Goal: Navigation & Orientation: Find specific page/section

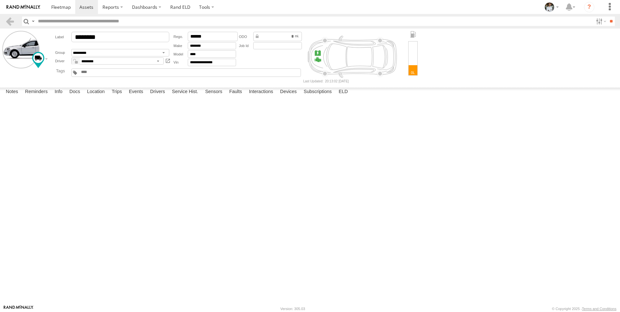
click at [160, 61] on select "*********" at bounding box center [117, 60] width 92 height 7
click at [173, 10] on link "Rand ELD" at bounding box center [180, 7] width 29 height 14
click at [410, 68] on div at bounding box center [412, 58] width 9 height 34
click at [411, 32] on div at bounding box center [413, 57] width 14 height 52
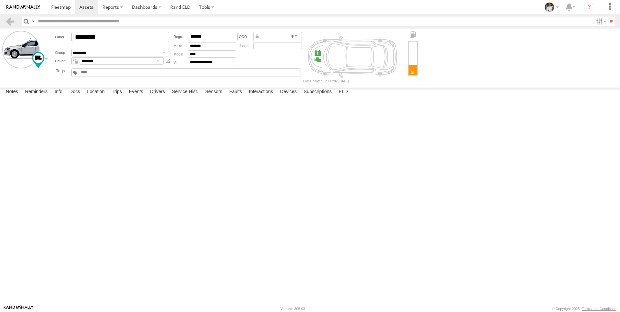
click at [324, 56] on div at bounding box center [361, 57] width 117 height 52
click at [0, 0] on span at bounding box center [0, 0] width 0 height 0
click at [63, 9] on span at bounding box center [60, 7] width 19 height 6
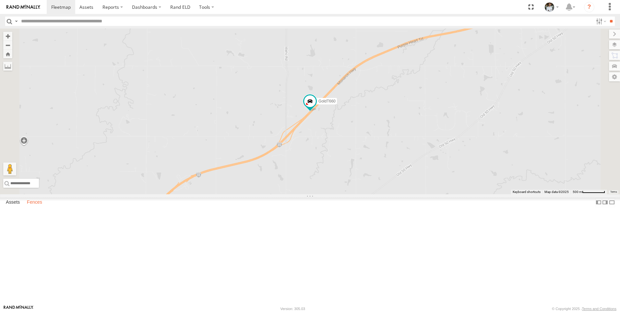
click at [35, 207] on label "Fences" at bounding box center [35, 202] width 22 height 9
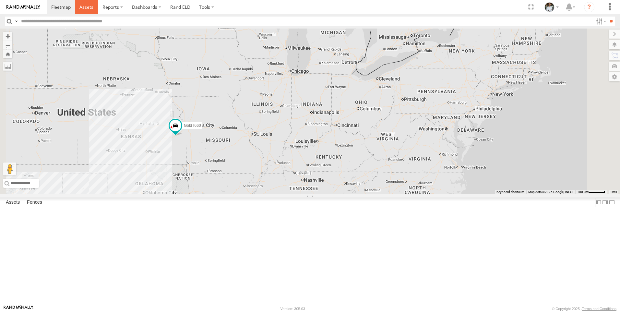
click at [83, 5] on span at bounding box center [86, 7] width 14 height 6
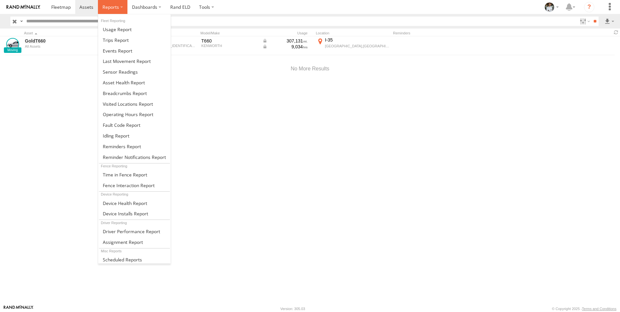
click at [119, 7] on label at bounding box center [112, 7] width 29 height 14
click at [153, 70] on link at bounding box center [134, 71] width 72 height 11
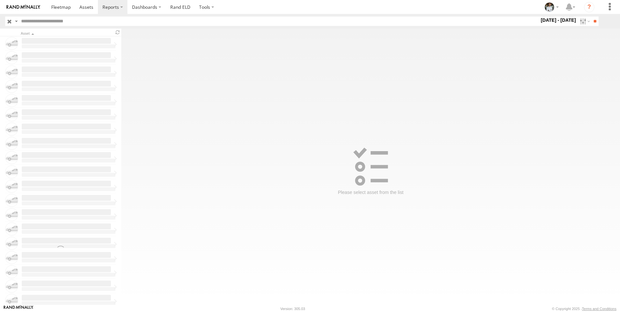
type input "**********"
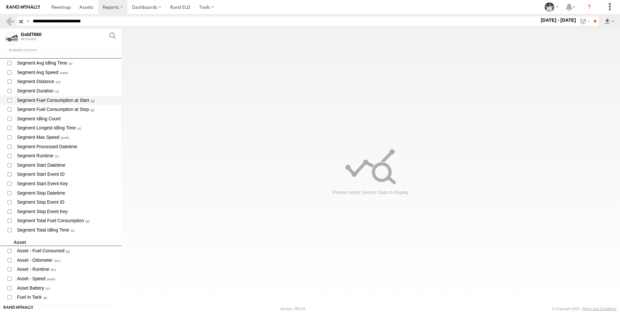
click at [22, 101] on span "Segment Fuel Consumption at Start" at bounding box center [66, 100] width 100 height 8
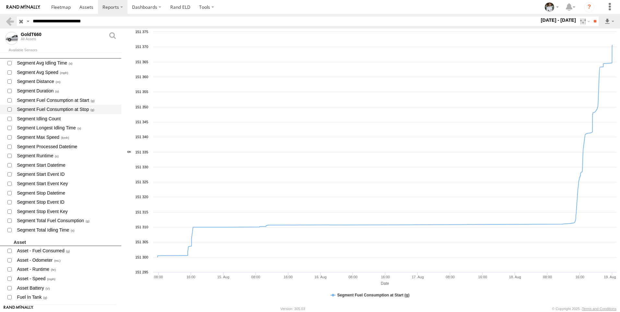
click at [31, 112] on span "Segment Fuel Consumption at Stop" at bounding box center [66, 109] width 100 height 8
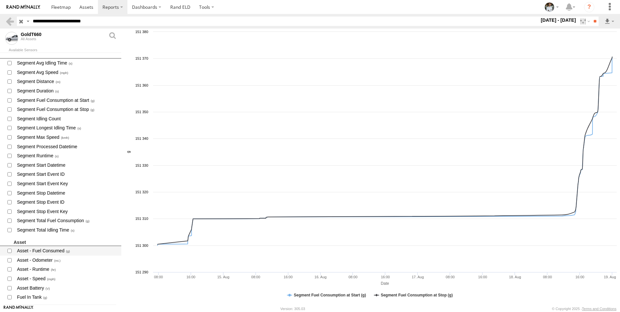
click at [52, 249] on span "Asset - Fuel Consumed" at bounding box center [66, 251] width 100 height 8
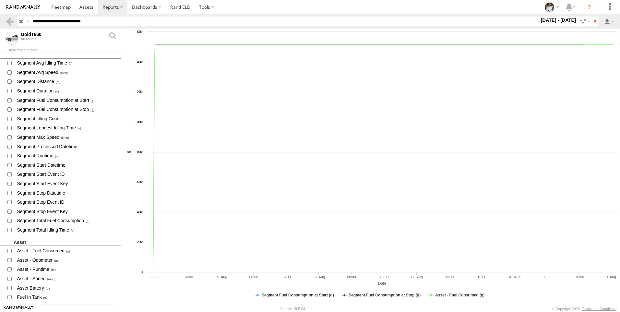
click at [139, 181] on text "60k" at bounding box center [140, 182] width 6 height 4
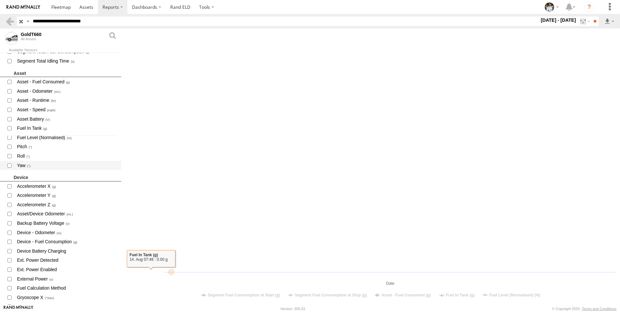
scroll to position [227, 0]
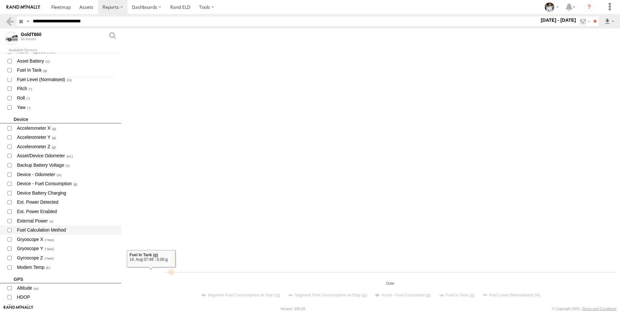
click at [29, 230] on span "Fuel Calculation Method" at bounding box center [66, 230] width 100 height 8
click at [29, 229] on span "Fuel Calculation Method" at bounding box center [66, 230] width 100 height 8
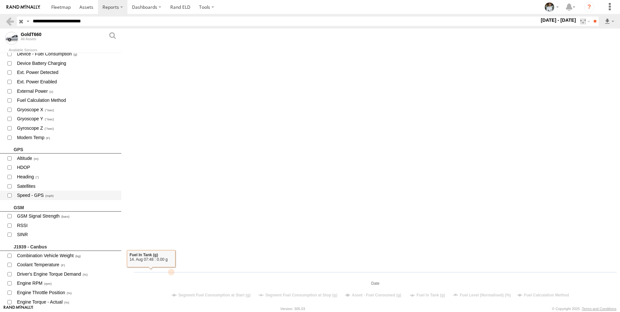
click at [28, 193] on span "Speed - GPS" at bounding box center [66, 195] width 100 height 8
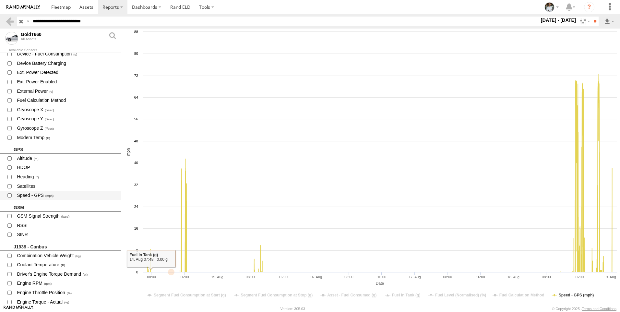
click at [28, 193] on span "Speed - GPS" at bounding box center [66, 195] width 100 height 8
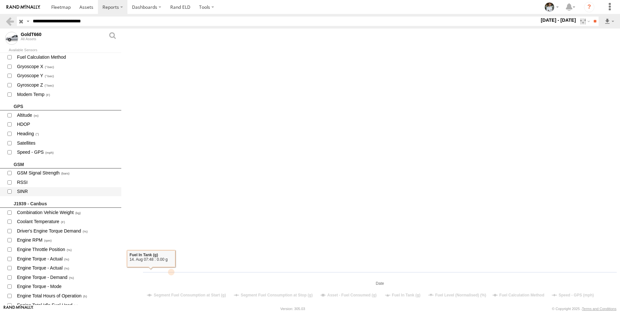
scroll to position [421, 0]
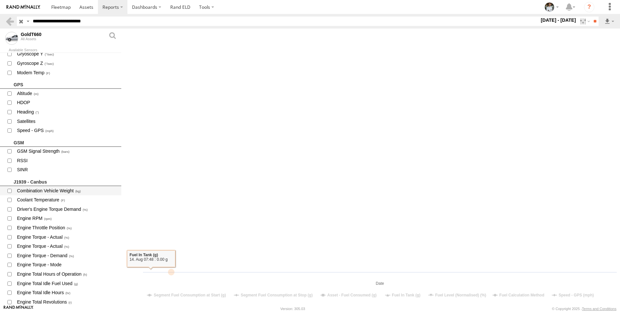
click at [69, 191] on span "Combination Vehicle Weight" at bounding box center [66, 191] width 100 height 8
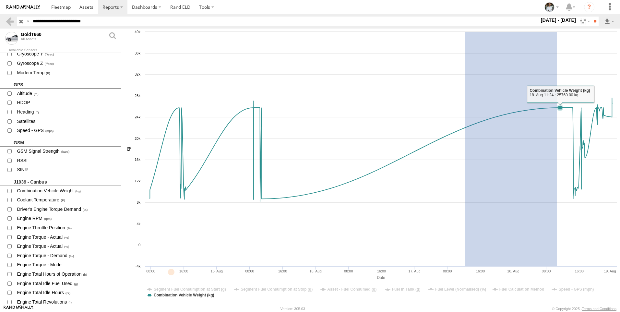
drag, startPoint x: 504, startPoint y: 246, endPoint x: 465, endPoint y: 243, distance: 39.6
click at [465, 243] on rect at bounding box center [370, 167] width 498 height 276
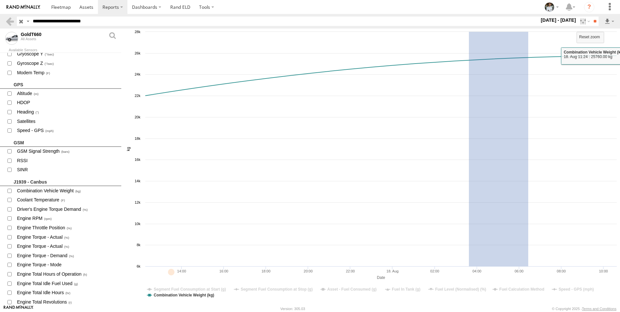
drag, startPoint x: 518, startPoint y: 175, endPoint x: 477, endPoint y: 209, distance: 54.1
click at [472, 213] on rect at bounding box center [370, 167] width 498 height 276
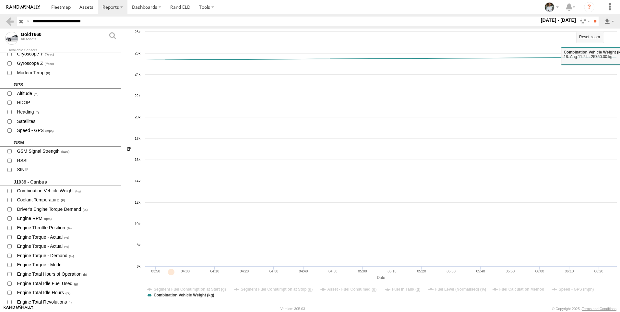
click at [516, 242] on rect at bounding box center [370, 167] width 498 height 276
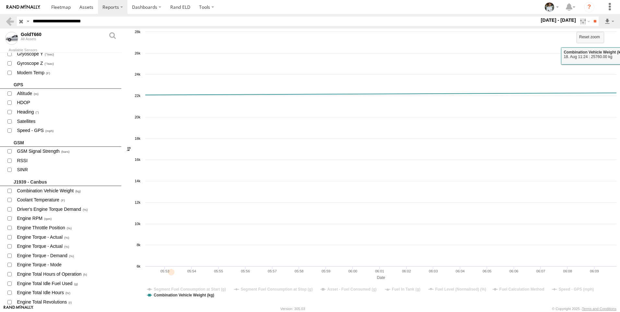
click at [514, 218] on rect at bounding box center [370, 167] width 498 height 276
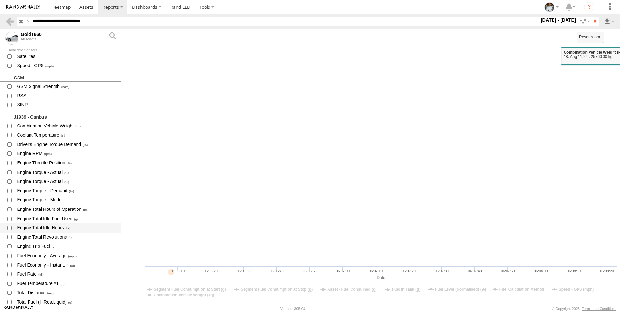
scroll to position [518, 0]
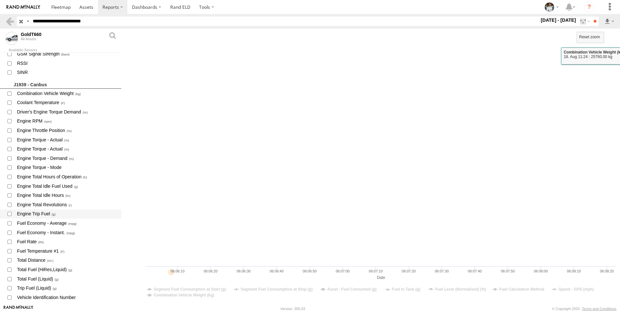
click at [75, 217] on span "Engine Trip Fuel" at bounding box center [66, 214] width 100 height 8
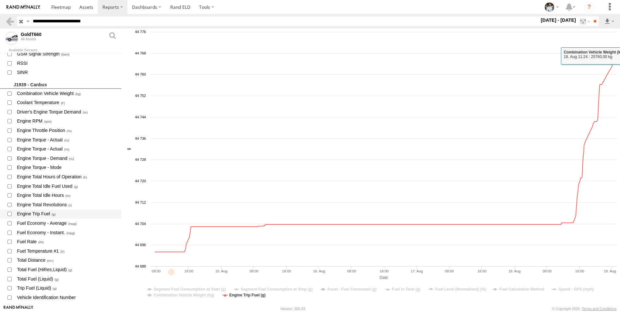
click at [75, 217] on span "Engine Trip Fuel" at bounding box center [66, 214] width 100 height 8
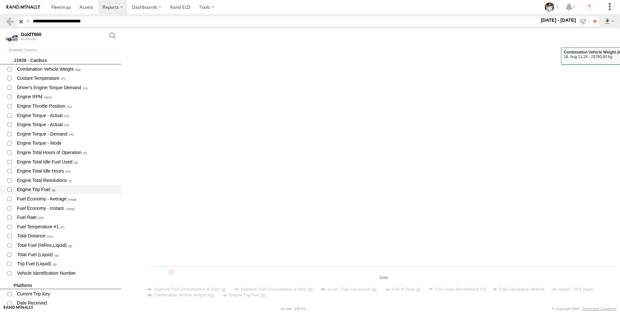
scroll to position [551, 0]
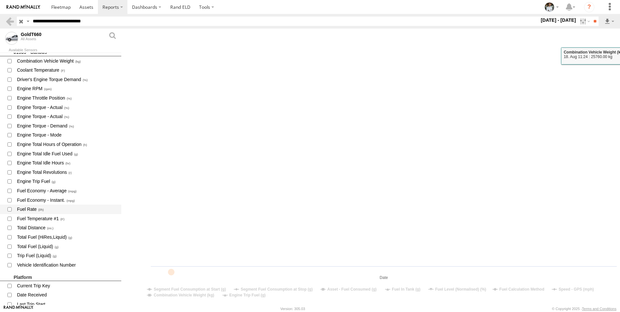
click at [75, 207] on span "Fuel Rate" at bounding box center [66, 209] width 100 height 8
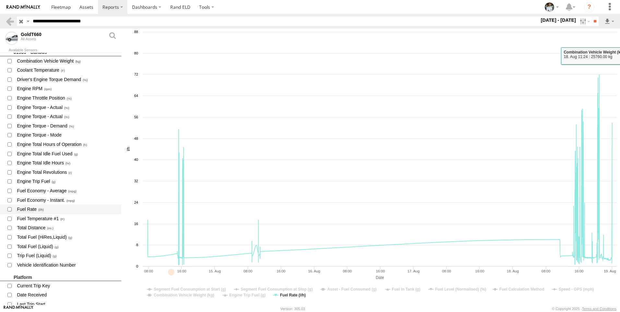
click at [75, 207] on span "Fuel Rate" at bounding box center [66, 209] width 100 height 8
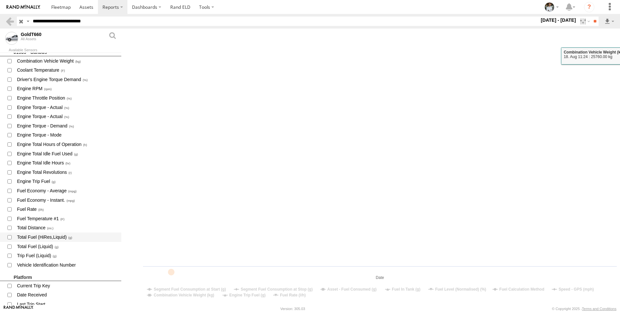
scroll to position [616, 0]
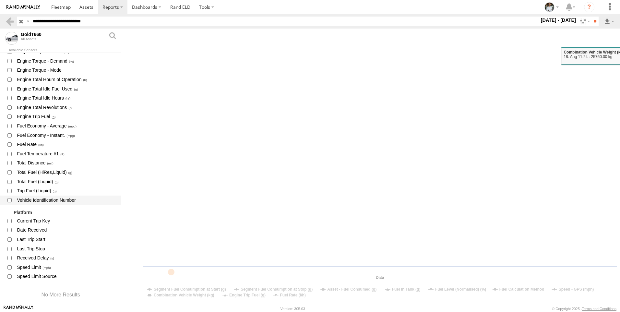
click at [74, 203] on span "Vehicle Identification Number" at bounding box center [66, 200] width 100 height 8
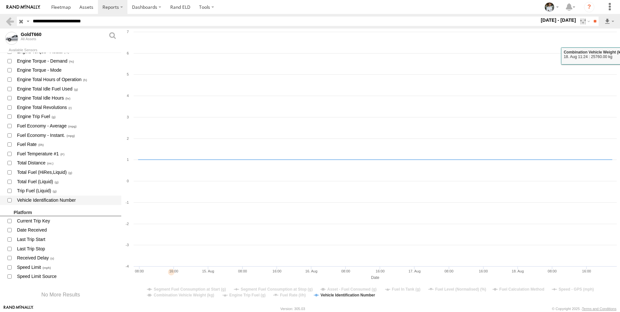
click at [74, 203] on span "Vehicle Identification Number" at bounding box center [66, 200] width 100 height 8
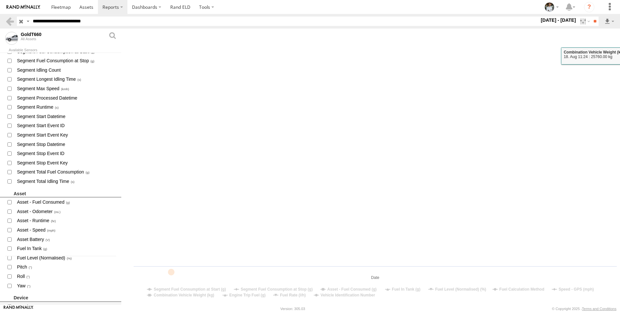
scroll to position [0, 0]
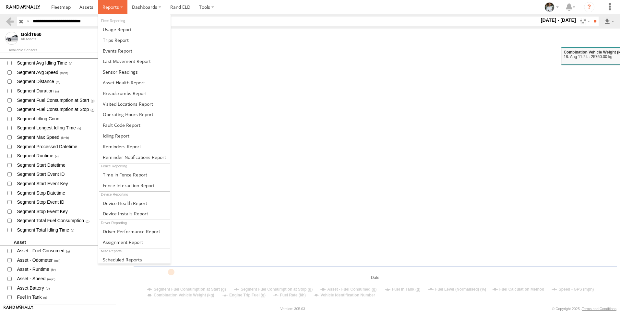
click at [121, 7] on label at bounding box center [112, 7] width 29 height 14
click at [162, 230] on link at bounding box center [134, 231] width 72 height 11
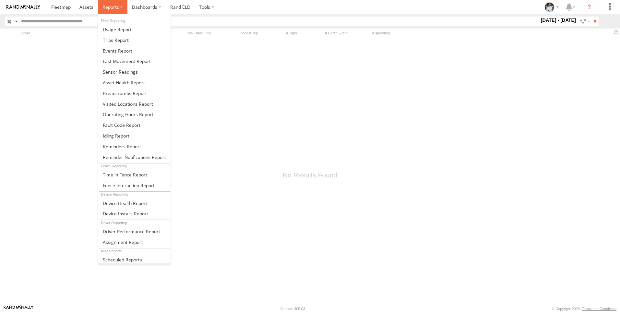
click at [120, 6] on label at bounding box center [112, 7] width 29 height 14
click at [161, 241] on link at bounding box center [134, 242] width 72 height 11
click at [119, 7] on label at bounding box center [112, 7] width 29 height 14
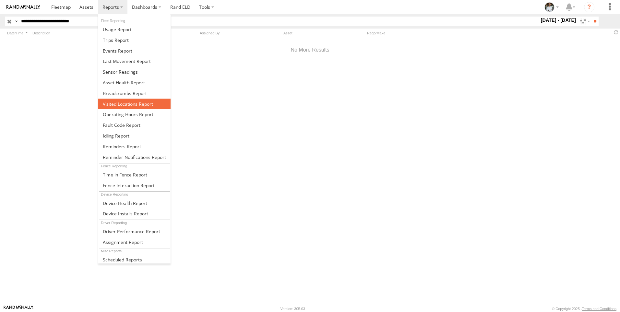
click at [145, 108] on link at bounding box center [134, 103] width 72 height 11
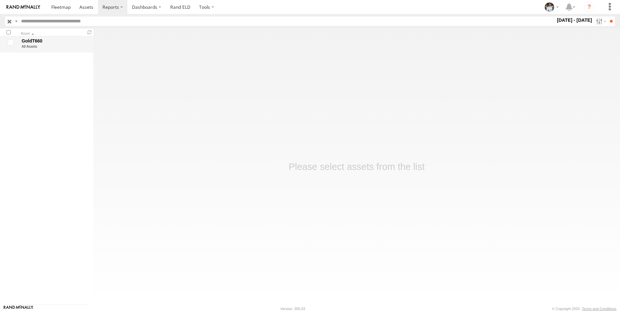
click at [33, 44] on div "All Assets" at bounding box center [54, 46] width 65 height 4
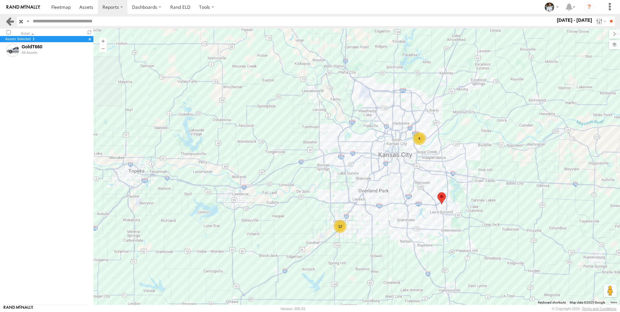
click at [9, 21] on link at bounding box center [9, 21] width 9 height 9
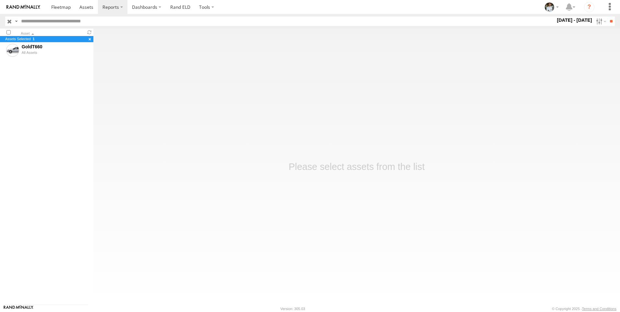
click at [88, 38] on label "×" at bounding box center [89, 39] width 3 height 5
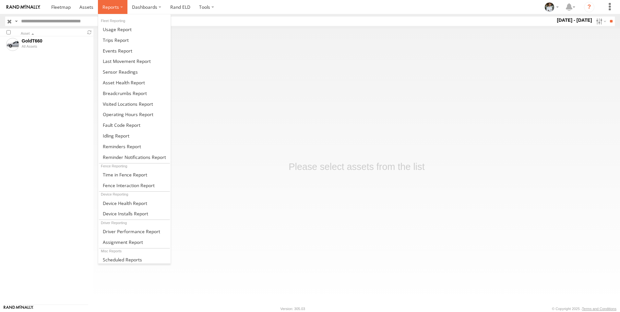
click at [121, 9] on label at bounding box center [112, 7] width 29 height 14
click at [156, 91] on link at bounding box center [134, 93] width 72 height 11
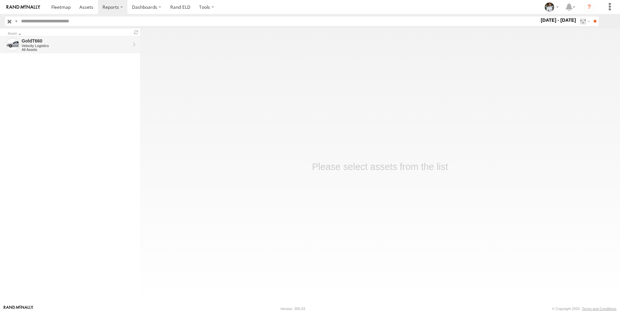
click at [49, 46] on div "Velocity Logistics" at bounding box center [76, 46] width 108 height 4
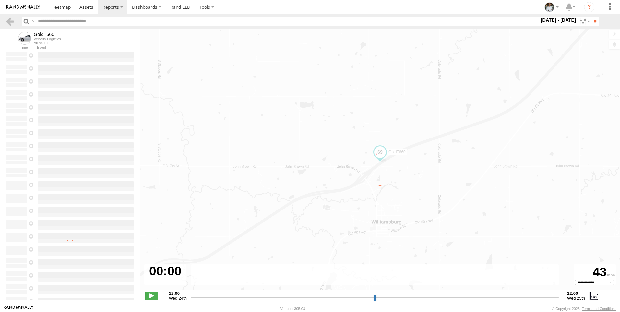
select select "**********"
type input "**********"
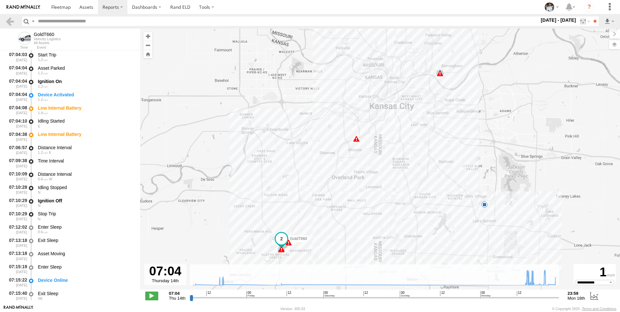
click at [439, 74] on span at bounding box center [439, 73] width 6 height 6
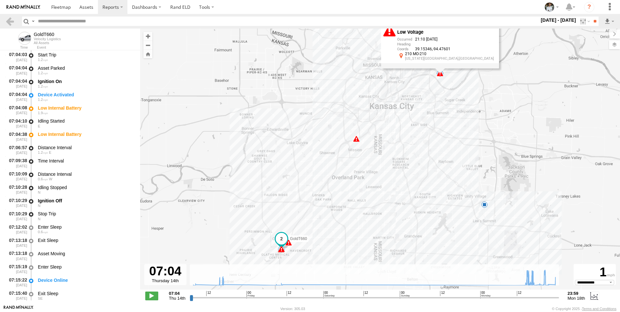
click at [356, 139] on span at bounding box center [356, 138] width 6 height 6
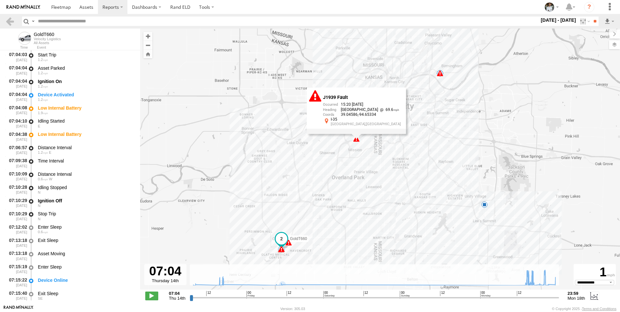
click at [288, 243] on span at bounding box center [288, 242] width 6 height 6
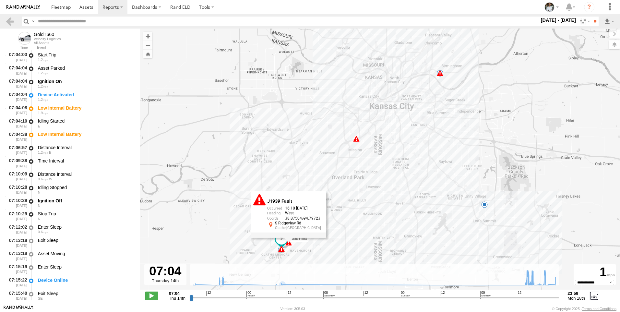
click at [282, 249] on span at bounding box center [281, 249] width 6 height 6
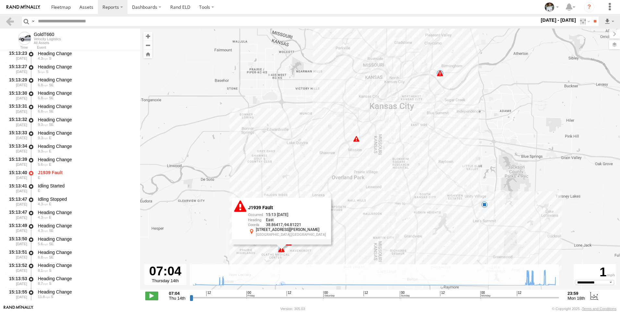
scroll to position [1458, 0]
click at [70, 174] on div "J1939 Fault" at bounding box center [86, 172] width 96 height 6
click at [56, 173] on div "J1939 Fault" at bounding box center [86, 172] width 96 height 6
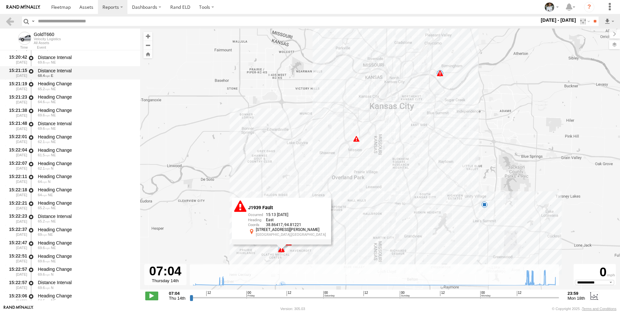
scroll to position [13578, 0]
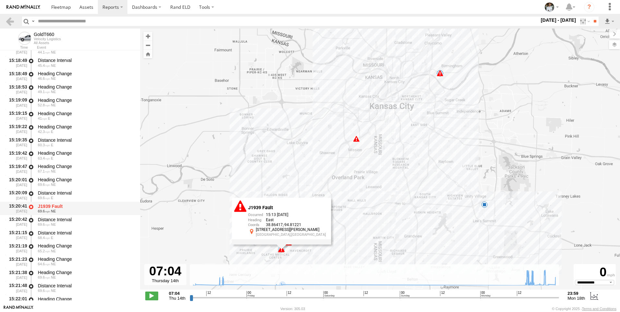
click at [76, 208] on div "J1939 Fault" at bounding box center [86, 206] width 96 height 6
click at [356, 130] on span at bounding box center [356, 128] width 12 height 12
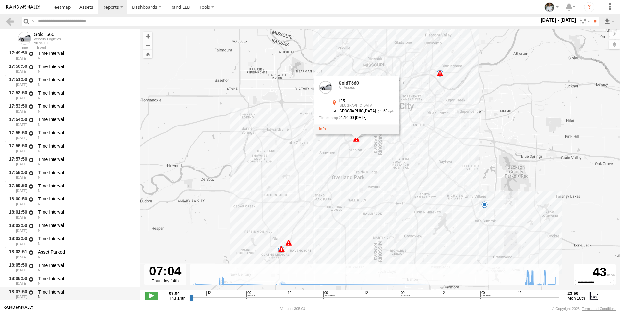
scroll to position [21193, 0]
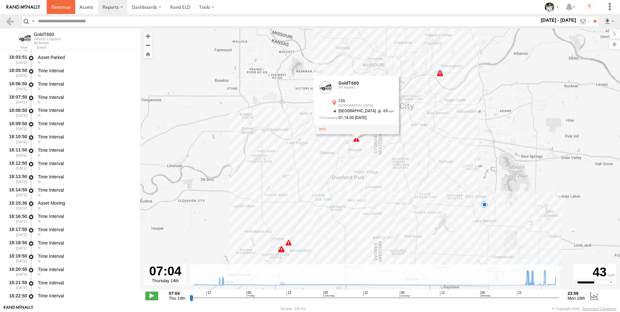
click at [68, 8] on span at bounding box center [60, 7] width 19 height 6
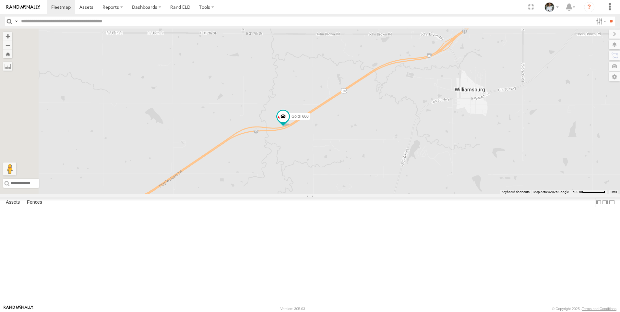
click at [0, 0] on span at bounding box center [0, 0] width 0 height 0
click at [0, 0] on div "All Assets" at bounding box center [0, 0] width 0 height 0
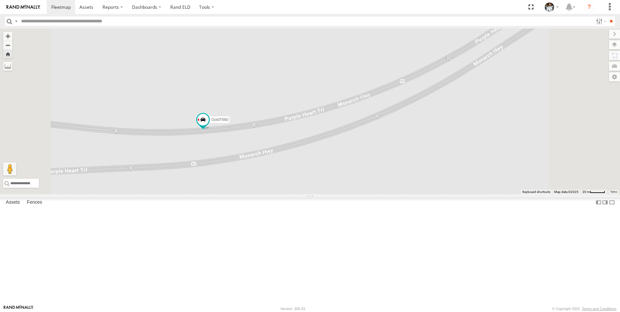
click at [0, 0] on div at bounding box center [0, 0] width 0 height 0
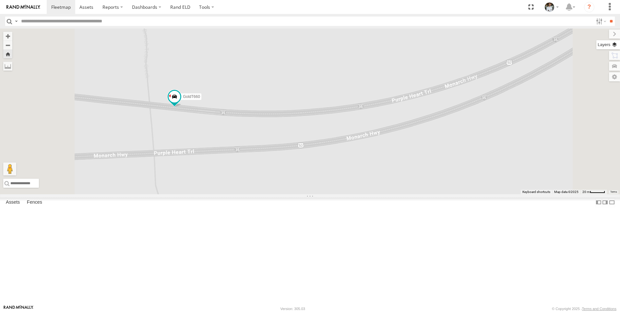
click at [615, 47] on label at bounding box center [608, 44] width 24 height 9
click at [594, 76] on label at bounding box center [607, 76] width 26 height 9
click at [594, 77] on label at bounding box center [607, 76] width 26 height 9
click at [594, 75] on label at bounding box center [607, 76] width 26 height 9
click at [596, 65] on label at bounding box center [608, 66] width 24 height 9
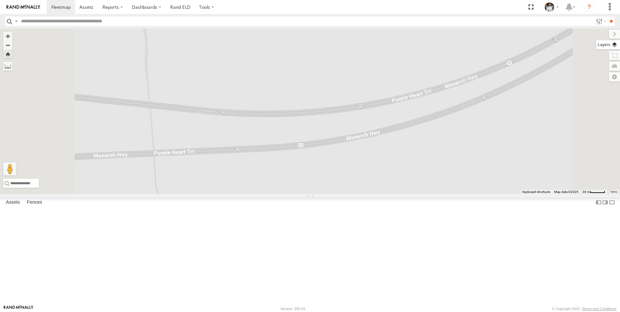
click at [596, 43] on label at bounding box center [608, 44] width 24 height 9
click at [0, 0] on span "Basemaps" at bounding box center [0, 0] width 0 height 0
click at [0, 0] on span "Satellite" at bounding box center [0, 0] width 0 height 0
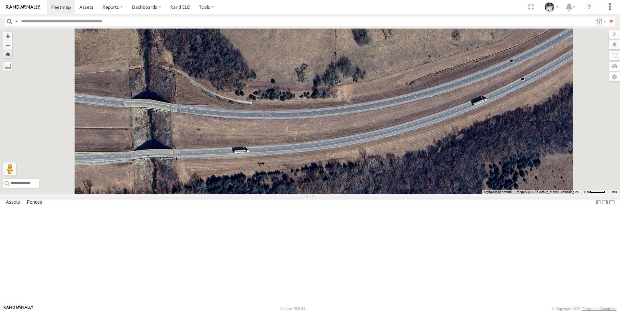
click at [0, 0] on span "Night" at bounding box center [0, 0] width 0 height 0
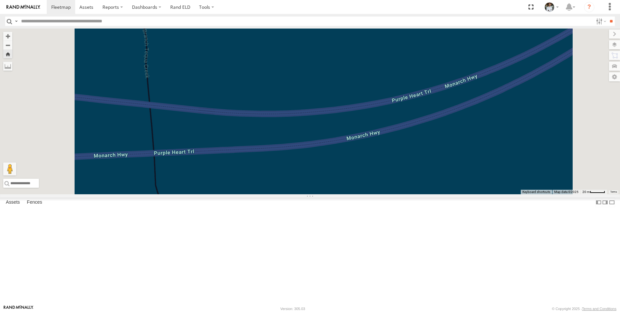
click at [0, 0] on span "Satellite + Roadmap" at bounding box center [0, 0] width 0 height 0
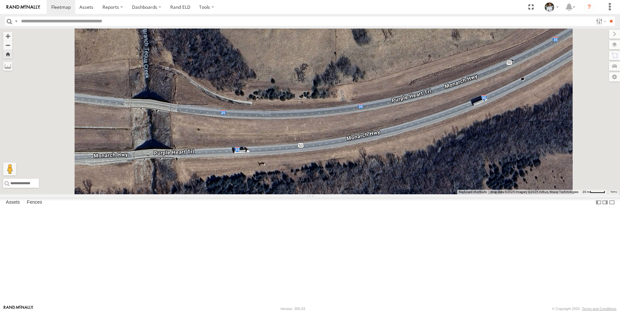
click at [0, 0] on span "Satellite" at bounding box center [0, 0] width 0 height 0
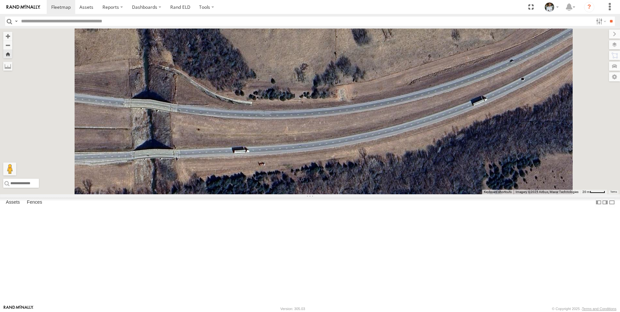
click at [0, 0] on span "Satellite + Roadmap" at bounding box center [0, 0] width 0 height 0
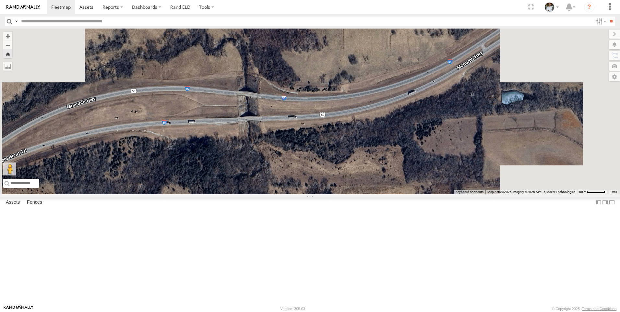
click at [0, 0] on div "All Assets" at bounding box center [0, 0] width 0 height 0
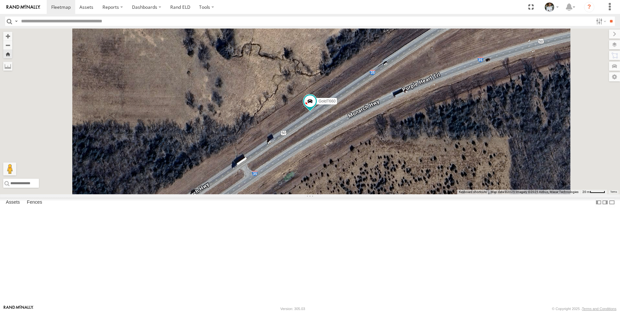
click at [0, 0] on div at bounding box center [0, 0] width 0 height 0
click at [63, 6] on span at bounding box center [60, 7] width 19 height 6
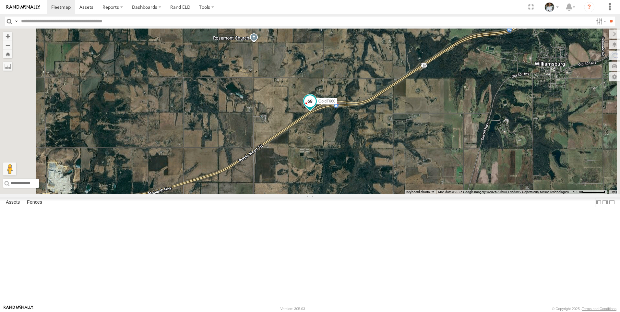
click at [316, 107] on span at bounding box center [310, 101] width 12 height 12
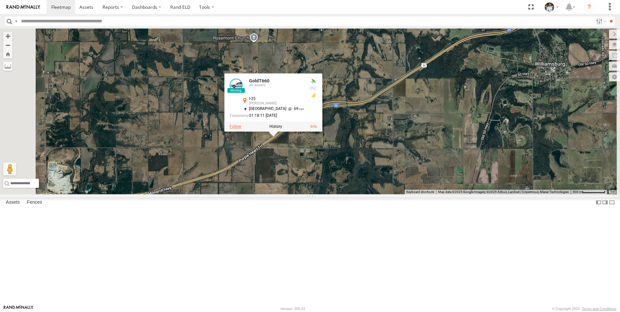
click at [241, 129] on label at bounding box center [235, 126] width 12 height 5
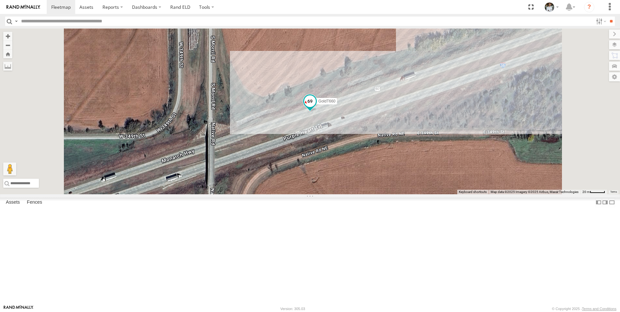
click at [316, 107] on span at bounding box center [310, 101] width 12 height 12
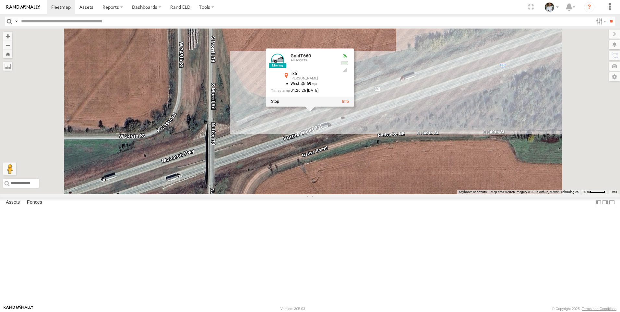
click at [354, 106] on div at bounding box center [310, 102] width 88 height 10
click at [349, 104] on link at bounding box center [345, 101] width 7 height 5
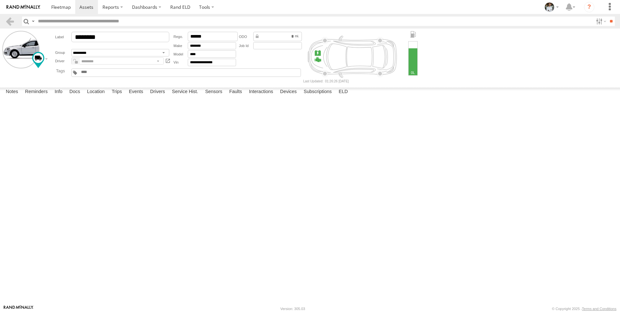
click at [410, 54] on div at bounding box center [412, 58] width 9 height 34
click at [408, 46] on div at bounding box center [412, 58] width 9 height 34
click at [156, 97] on label "Drivers" at bounding box center [157, 91] width 21 height 9
click at [95, 52] on select "**********" at bounding box center [120, 52] width 98 height 7
click at [97, 46] on div at bounding box center [113, 45] width 116 height 5
